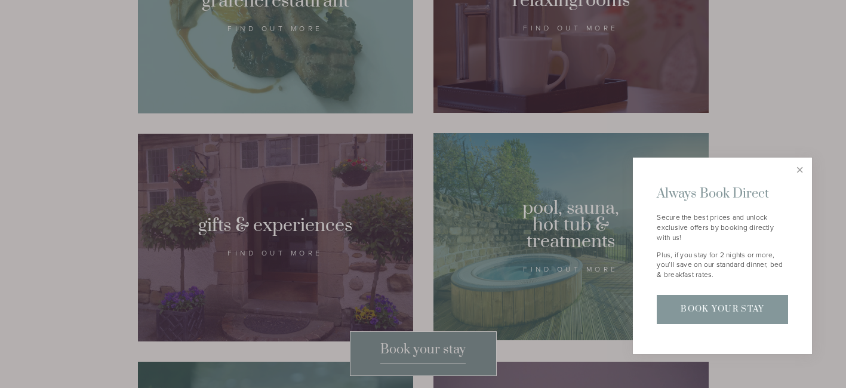
scroll to position [899, 0]
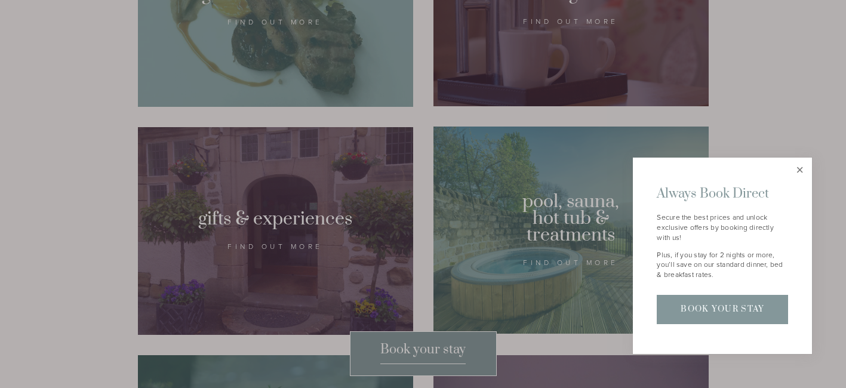
click at [801, 171] on link "Close" at bounding box center [800, 169] width 21 height 21
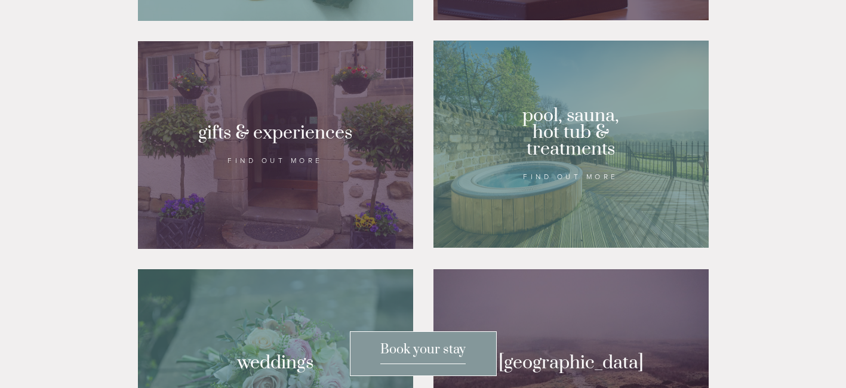
scroll to position [986, 0]
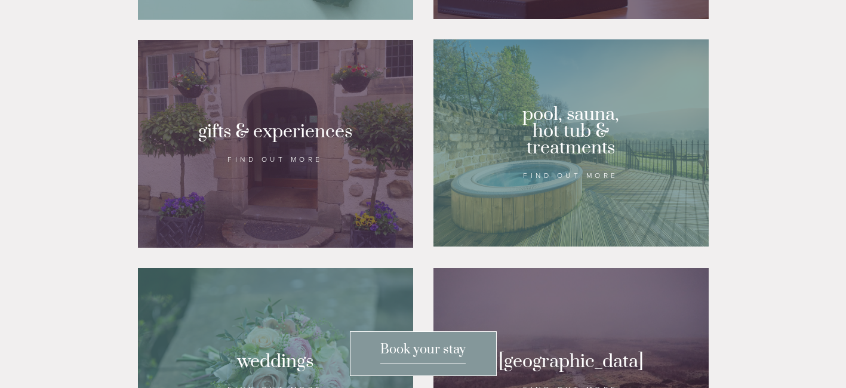
click at [572, 206] on div at bounding box center [571, 142] width 275 height 207
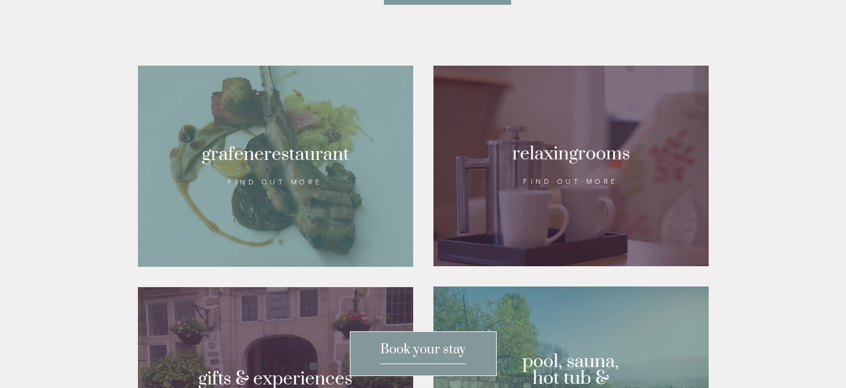
scroll to position [738, 0]
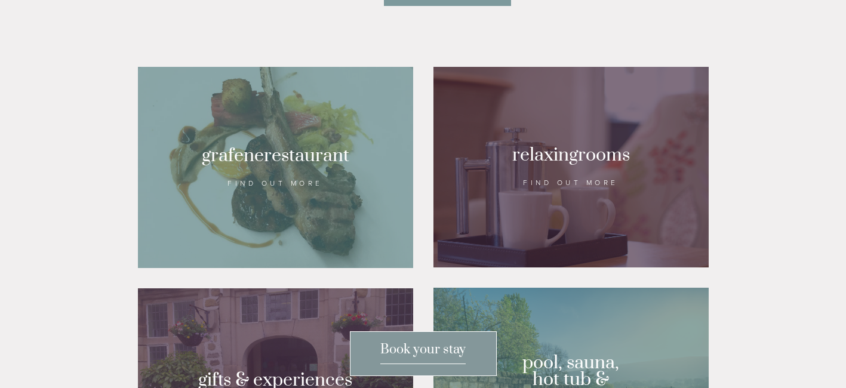
click at [543, 221] on div at bounding box center [571, 167] width 275 height 201
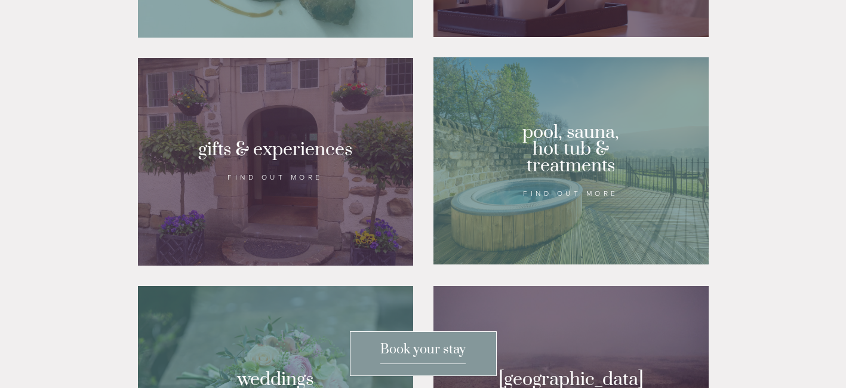
scroll to position [981, 0]
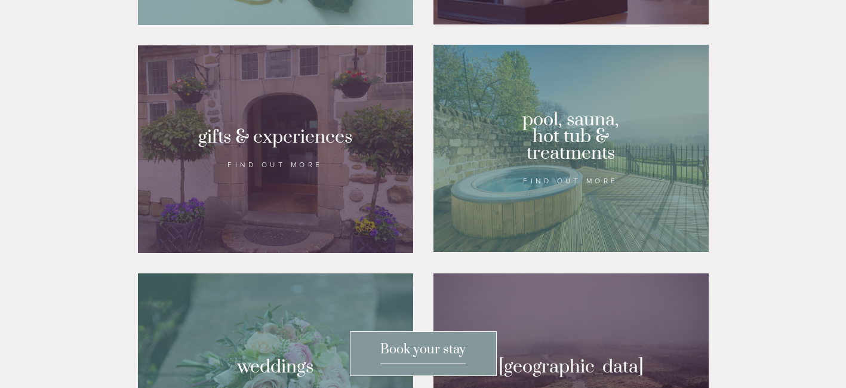
click at [547, 239] on div at bounding box center [571, 148] width 275 height 207
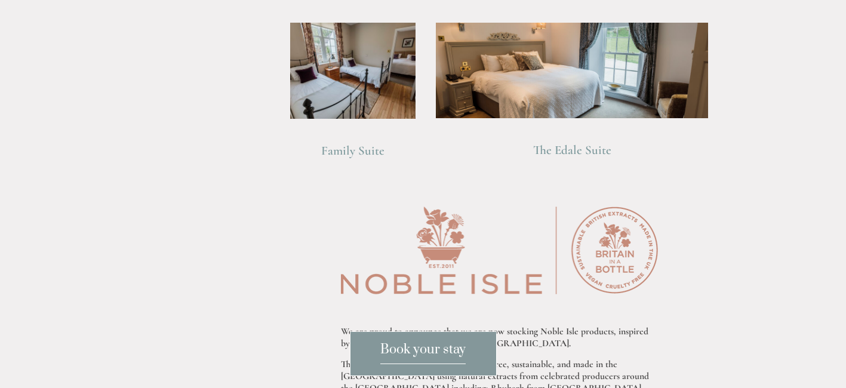
scroll to position [988, 0]
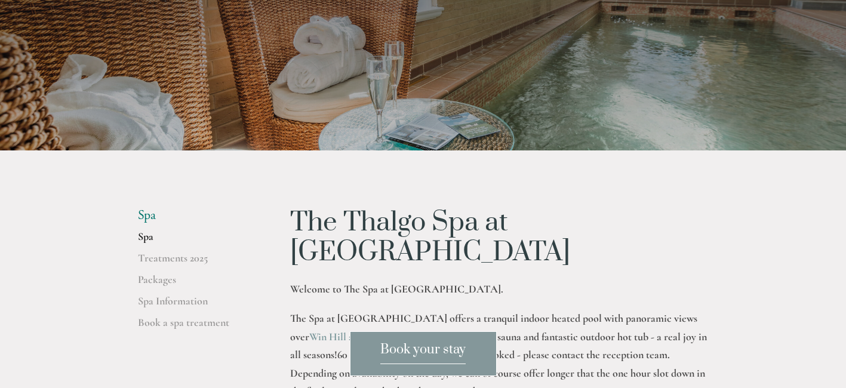
scroll to position [107, 0]
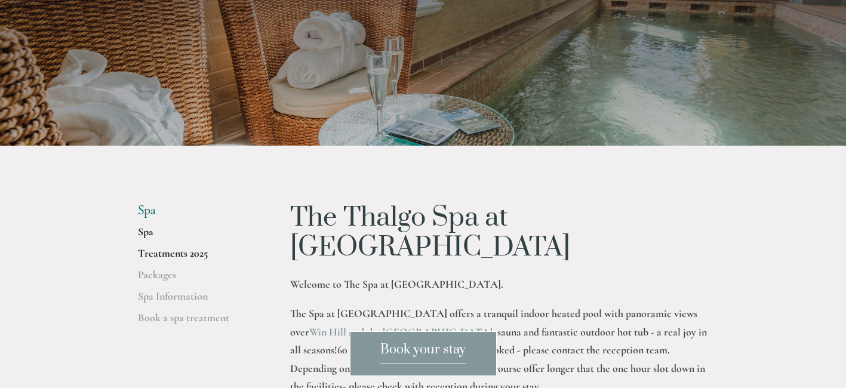
click at [201, 252] on link "Treatments 2025" at bounding box center [195, 257] width 114 height 21
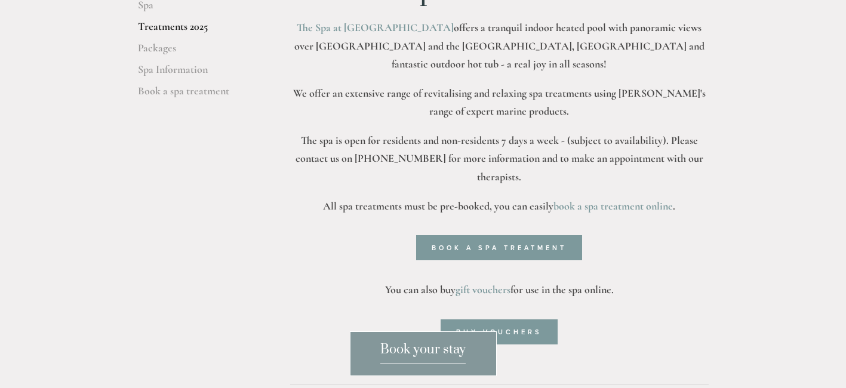
scroll to position [342, 0]
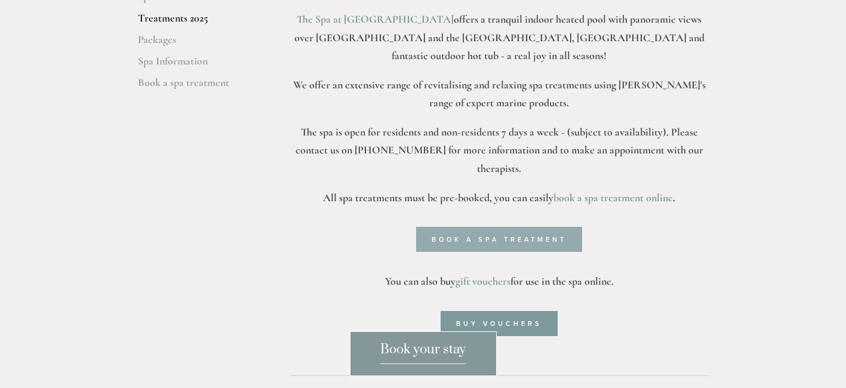
click at [453, 227] on link "Book a spa treatment" at bounding box center [499, 239] width 166 height 25
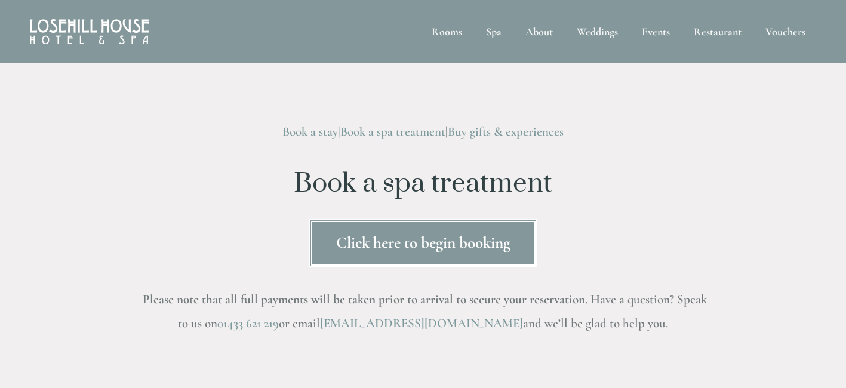
click at [385, 242] on link "Click here to begin booking" at bounding box center [423, 243] width 228 height 48
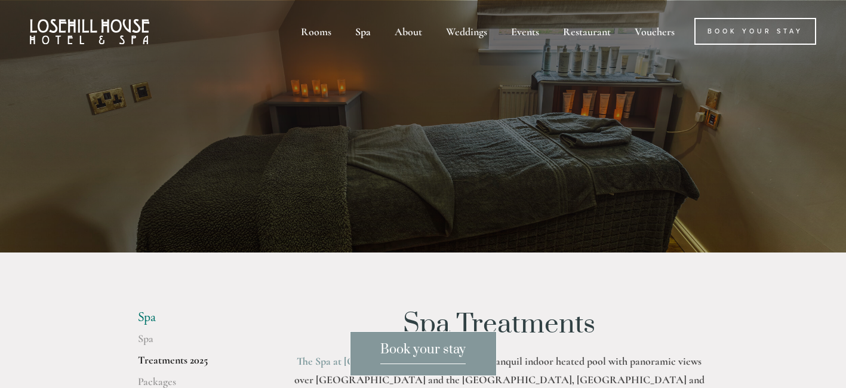
scroll to position [342, 0]
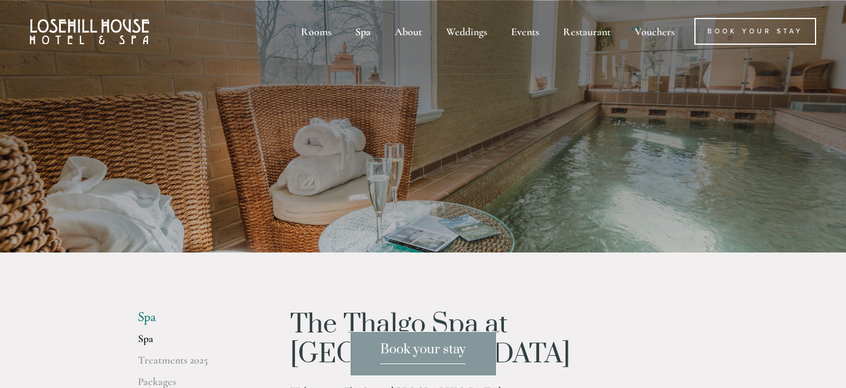
scroll to position [107, 0]
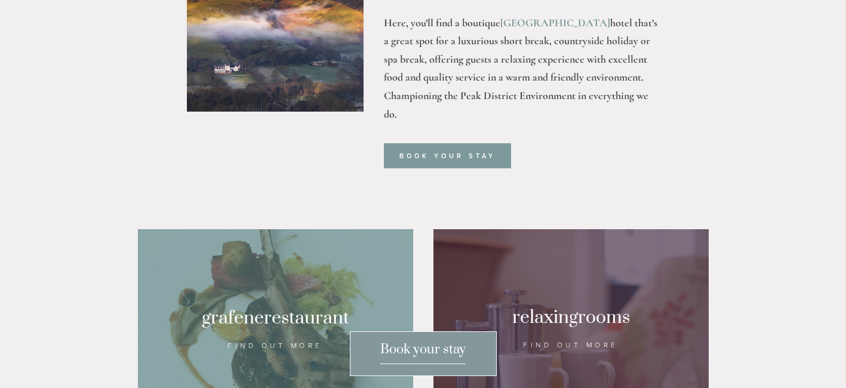
scroll to position [558, 0]
